Goal: Task Accomplishment & Management: Manage account settings

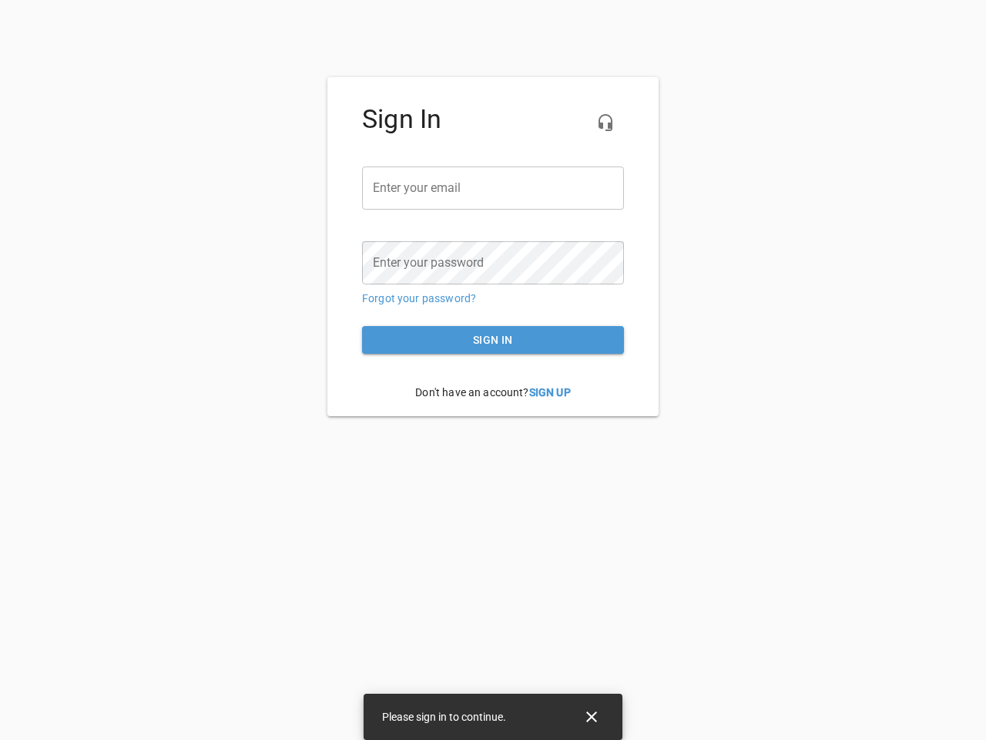
click at [606, 123] on icon "button" at bounding box center [605, 122] width 18 height 18
click at [493, 188] on input "email" at bounding box center [493, 187] width 262 height 43
click at [592, 717] on icon "Close" at bounding box center [591, 716] width 11 height 11
